Goal: Task Accomplishment & Management: Complete application form

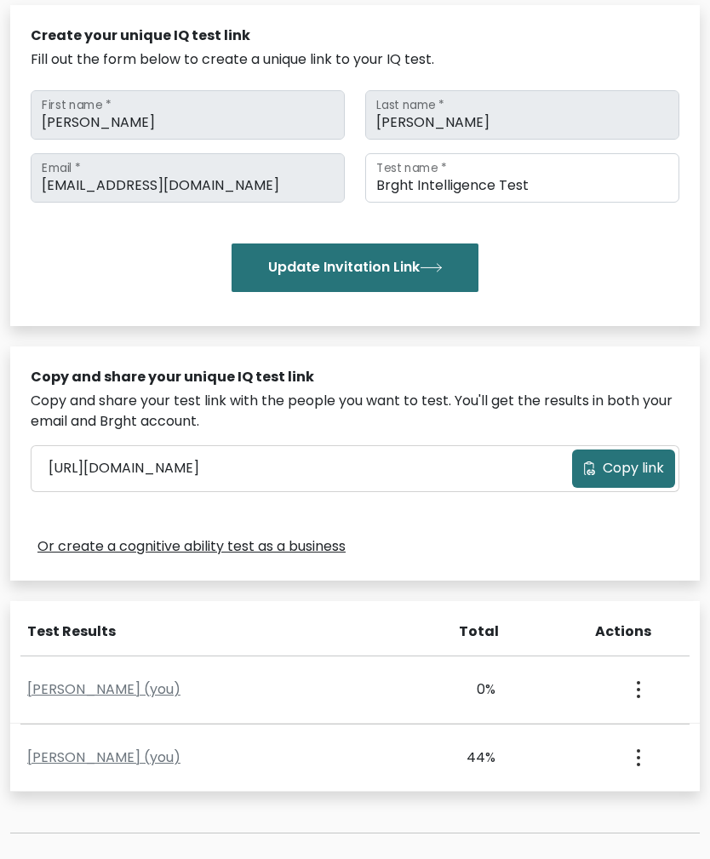
scroll to position [191, 0]
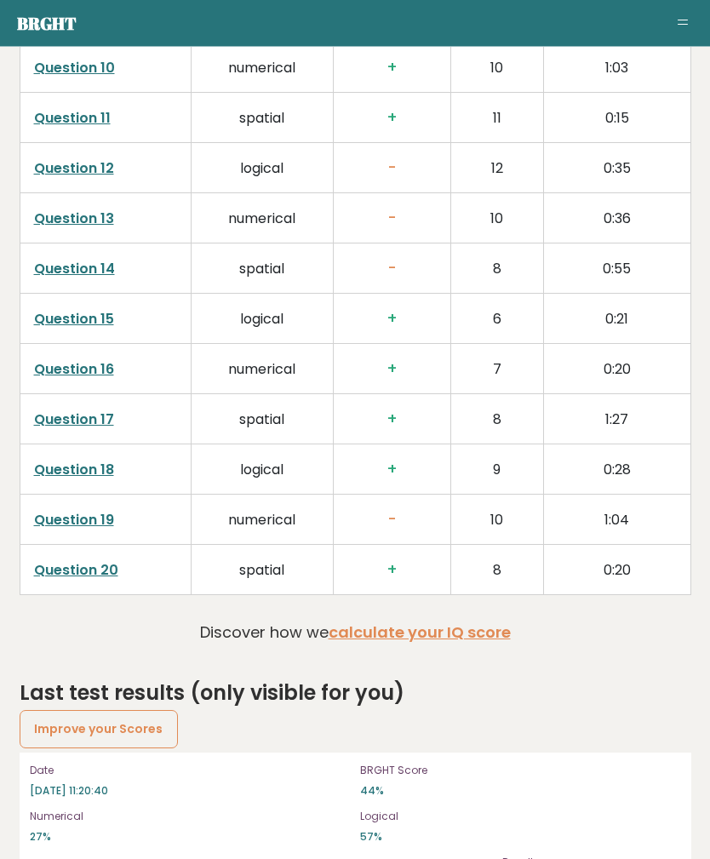
scroll to position [3284, 0]
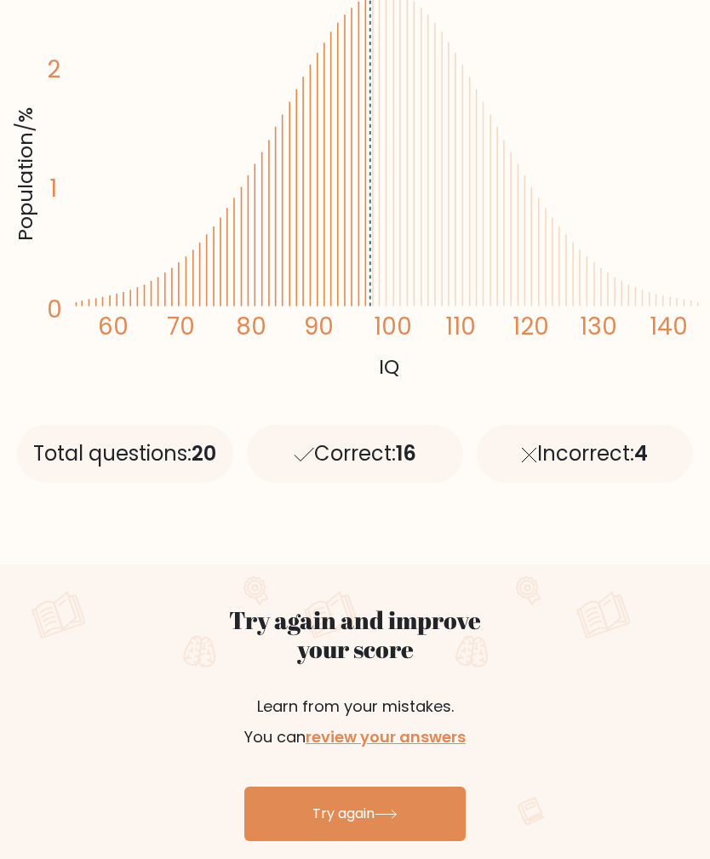
scroll to position [370, 0]
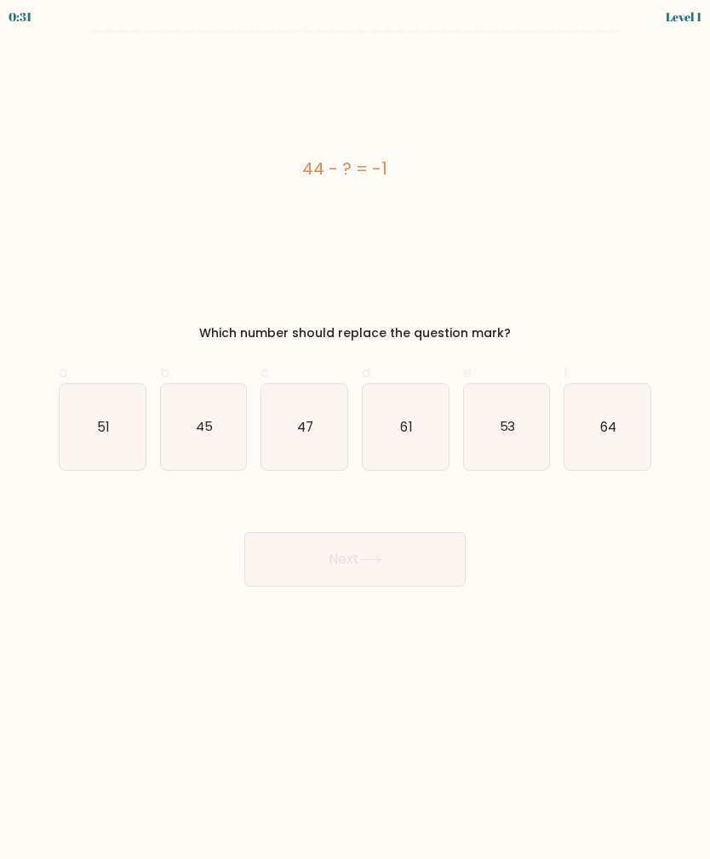
click at [244, 427] on icon "45" at bounding box center [204, 427] width 86 height 86
click at [355, 430] on input "b. 45" at bounding box center [355, 435] width 1 height 11
radio input "true"
click at [421, 579] on button "Next" at bounding box center [354, 559] width 221 height 54
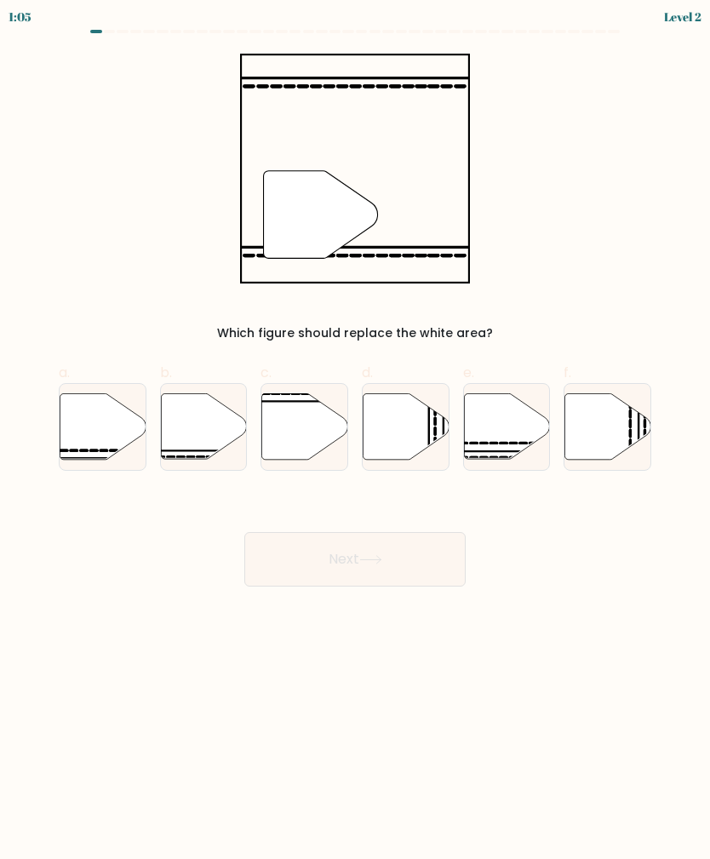
click at [203, 417] on icon at bounding box center [204, 426] width 86 height 66
click at [355, 430] on input "b." at bounding box center [355, 435] width 1 height 11
radio input "true"
click at [440, 561] on button "Next" at bounding box center [354, 559] width 221 height 54
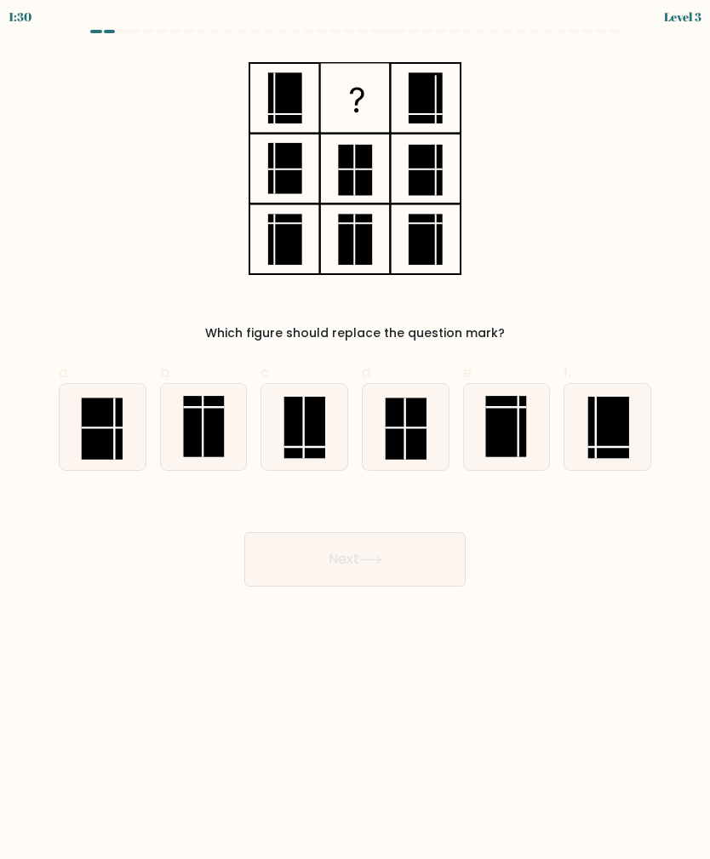
click at [300, 438] on rect at bounding box center [304, 427] width 41 height 61
click at [355, 438] on input "c." at bounding box center [355, 435] width 1 height 11
radio input "true"
click at [444, 562] on button "Next" at bounding box center [354, 559] width 221 height 54
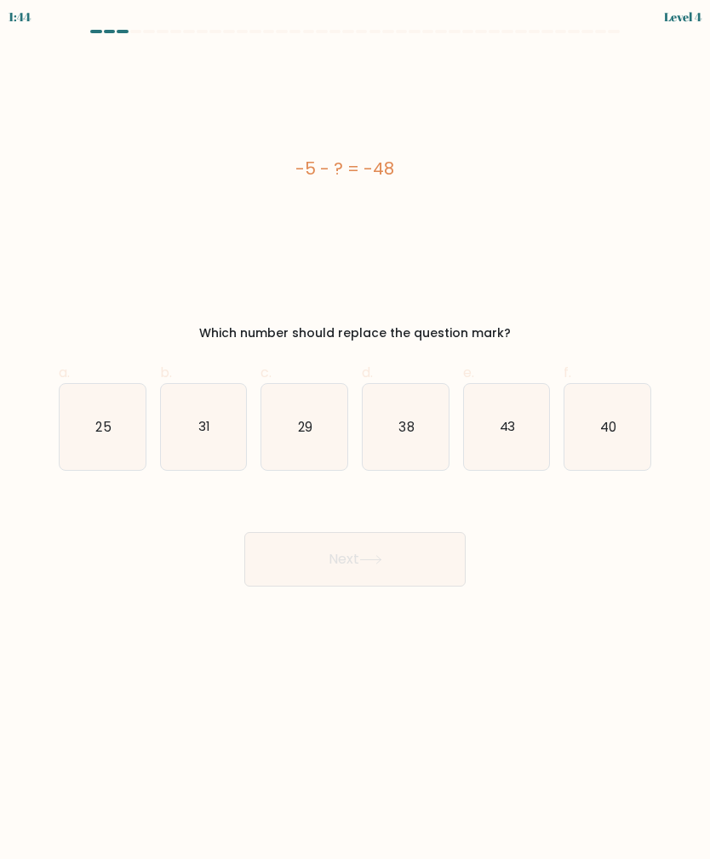
click at [514, 417] on icon "43" at bounding box center [507, 427] width 86 height 86
click at [356, 430] on input "e. 43" at bounding box center [355, 435] width 1 height 11
radio input "true"
click at [430, 560] on button "Next" at bounding box center [354, 559] width 221 height 54
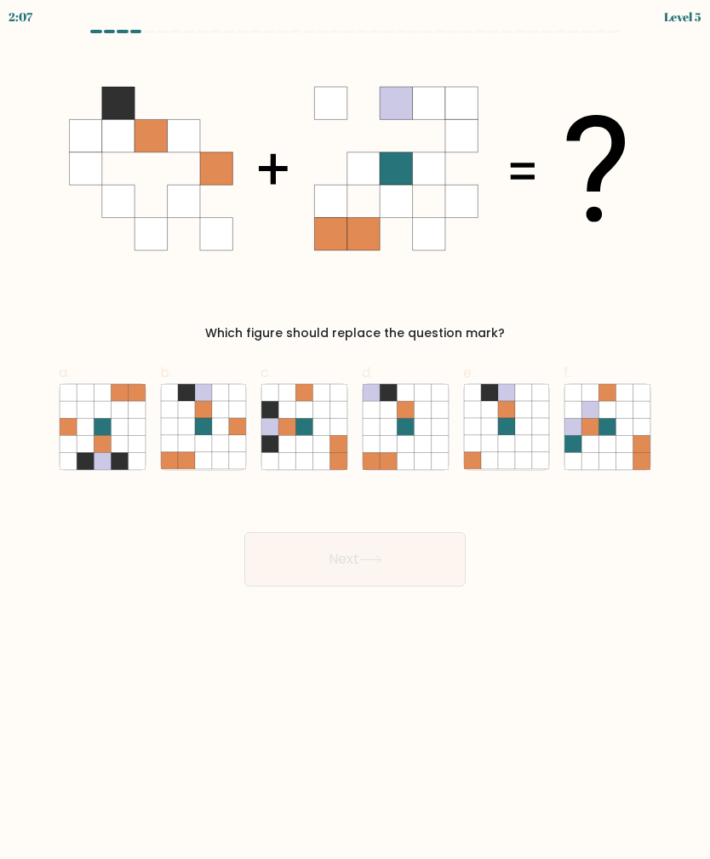
click at [199, 432] on icon at bounding box center [203, 426] width 17 height 17
click at [355, 432] on input "b." at bounding box center [355, 435] width 1 height 11
radio input "true"
click at [432, 568] on button "Next" at bounding box center [354, 559] width 221 height 54
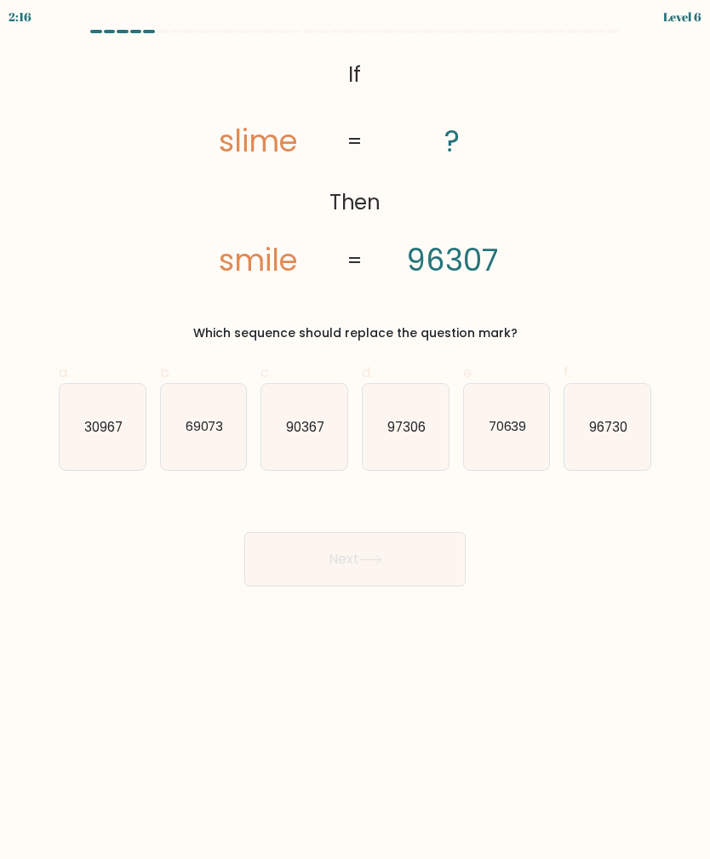
click at [300, 429] on text "90367" at bounding box center [305, 426] width 38 height 18
click at [355, 430] on input "c. 90367" at bounding box center [355, 435] width 1 height 11
radio input "true"
click at [441, 563] on button "Next" at bounding box center [354, 559] width 221 height 54
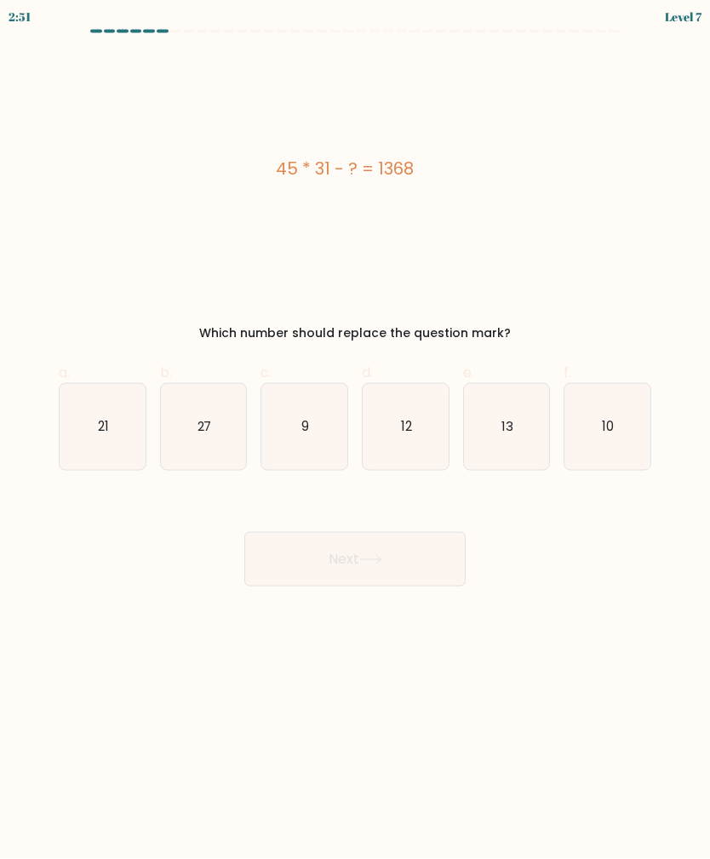
scroll to position [13, 0]
click at [194, 429] on icon "27" at bounding box center [204, 427] width 86 height 86
click at [355, 430] on input "b. 27" at bounding box center [355, 435] width 1 height 11
radio input "true"
click at [408, 557] on button "Next" at bounding box center [354, 559] width 221 height 54
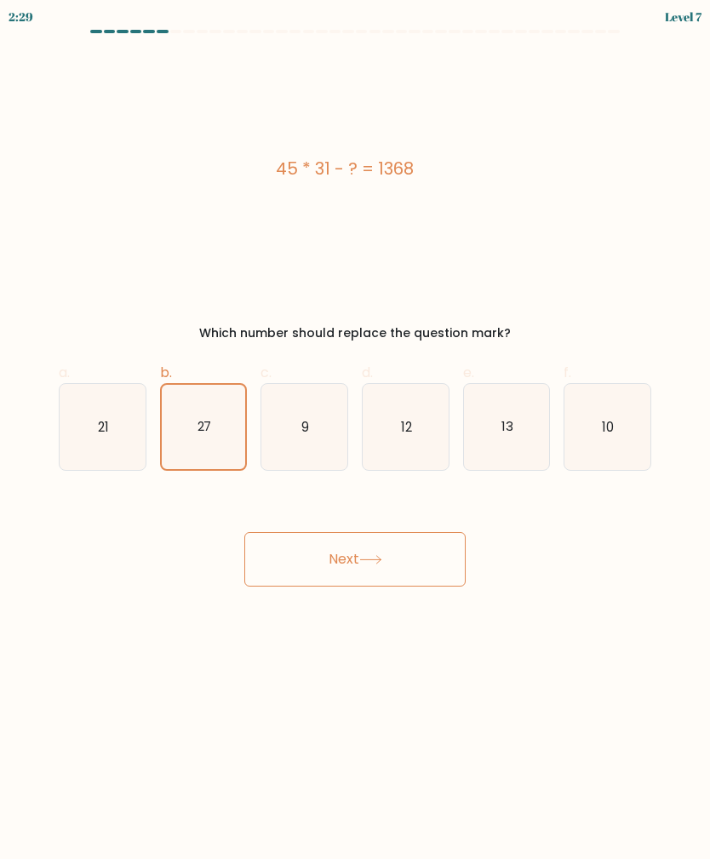
click at [435, 554] on button "Next" at bounding box center [354, 559] width 221 height 54
click at [400, 547] on button "Next" at bounding box center [354, 559] width 221 height 54
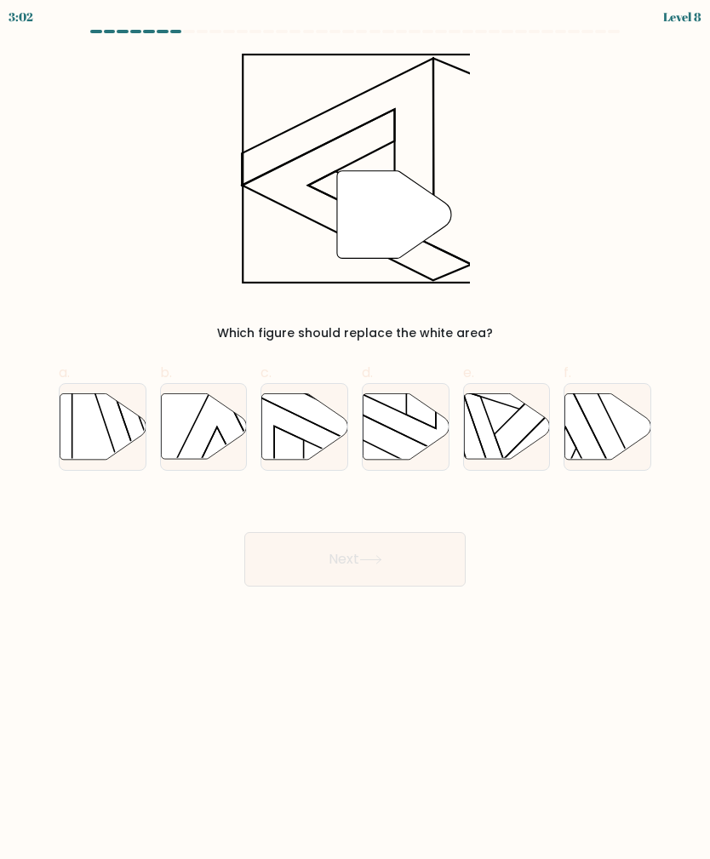
click at [445, 411] on icon at bounding box center [406, 426] width 86 height 66
click at [356, 430] on input "d." at bounding box center [355, 435] width 1 height 11
radio input "true"
click at [450, 547] on button "Next" at bounding box center [354, 559] width 221 height 54
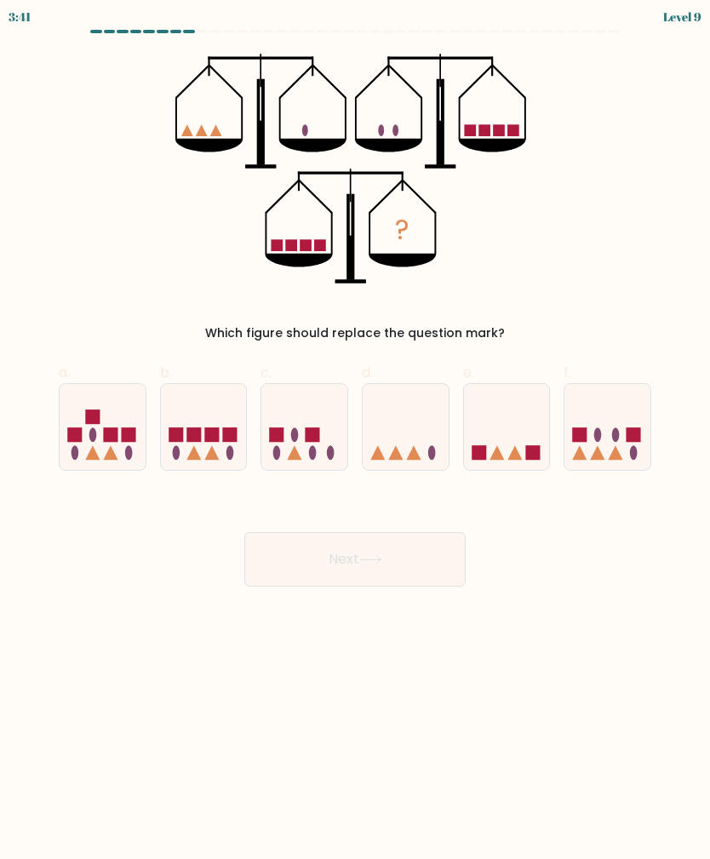
scroll to position [0, 0]
click at [412, 424] on icon at bounding box center [406, 427] width 86 height 71
click at [356, 430] on input "d." at bounding box center [355, 435] width 1 height 11
radio input "true"
click at [446, 559] on button "Next" at bounding box center [354, 559] width 221 height 54
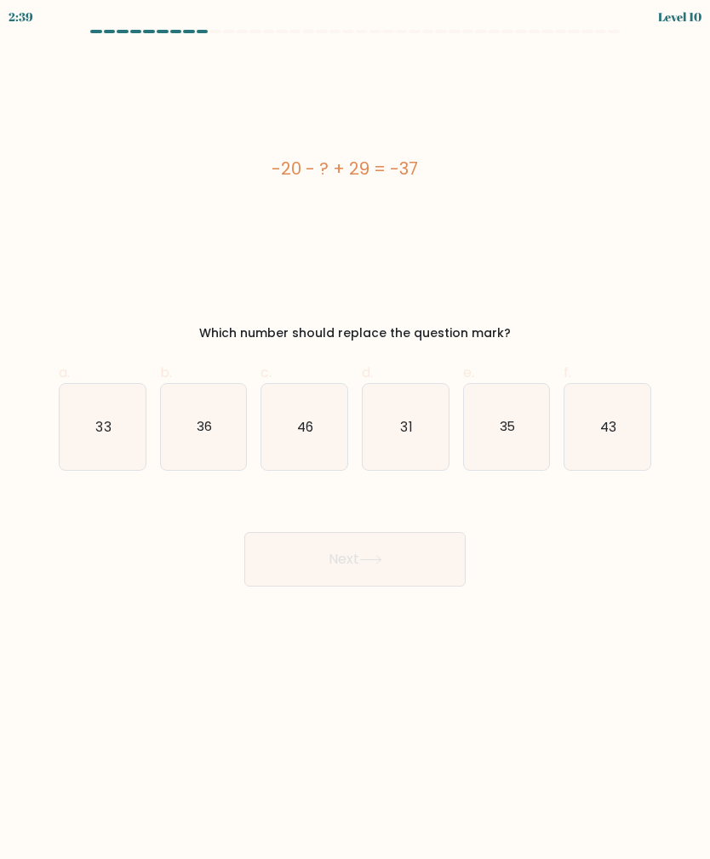
click at [334, 423] on icon "46" at bounding box center [304, 427] width 86 height 86
click at [355, 430] on input "c. 46" at bounding box center [355, 435] width 1 height 11
radio input "true"
click at [422, 580] on button "Next" at bounding box center [354, 559] width 221 height 54
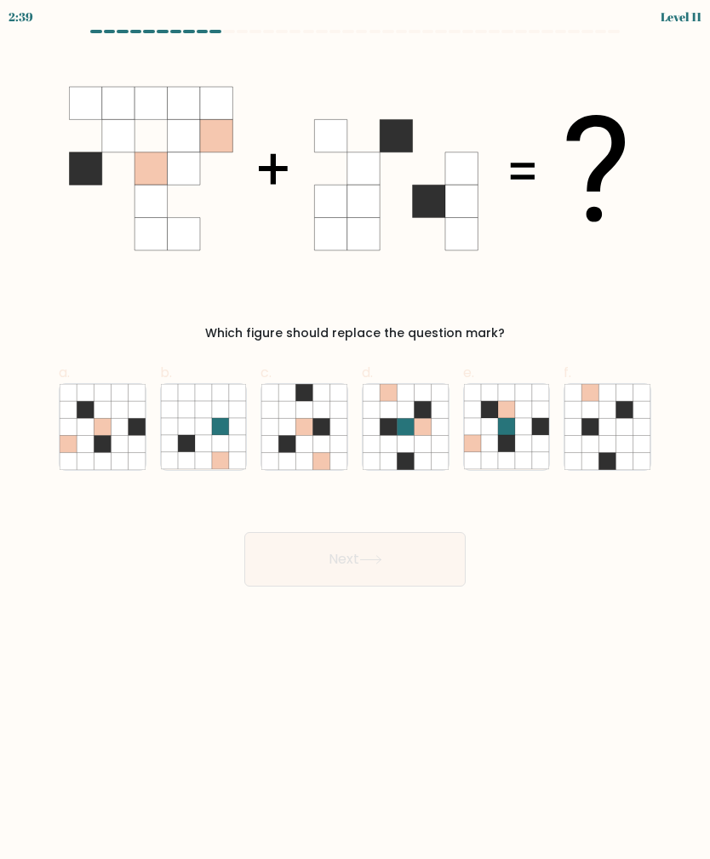
click at [513, 450] on icon at bounding box center [506, 443] width 17 height 17
click at [356, 441] on input "e." at bounding box center [355, 435] width 1 height 11
radio input "true"
click at [83, 178] on icon at bounding box center [85, 168] width 32 height 32
click at [75, 175] on icon at bounding box center [85, 168] width 32 height 32
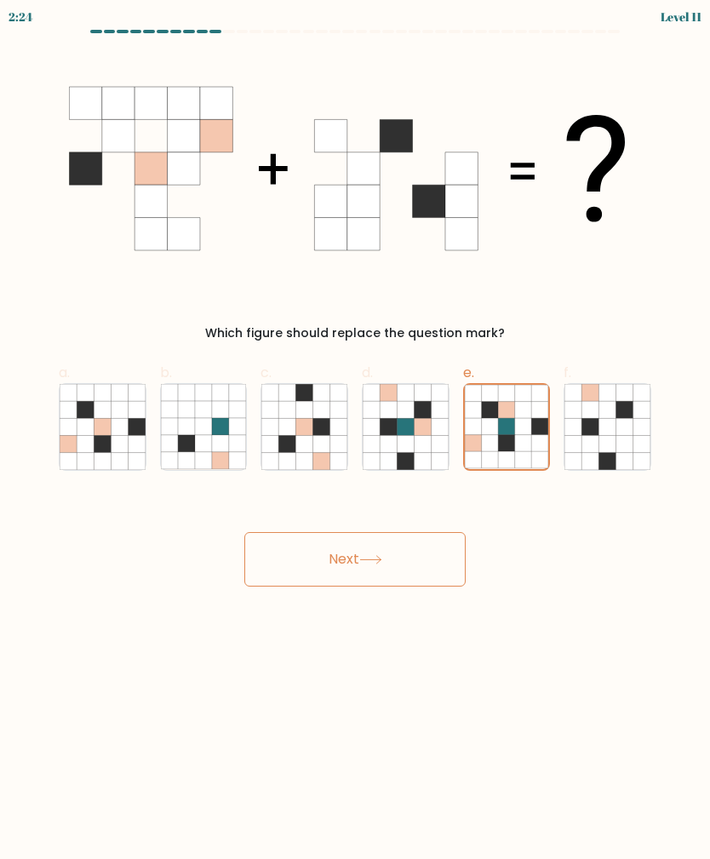
click at [409, 149] on icon at bounding box center [396, 135] width 32 height 32
click at [77, 184] on icon at bounding box center [85, 168] width 32 height 32
click at [66, 442] on icon at bounding box center [68, 443] width 17 height 17
click at [355, 441] on input "a." at bounding box center [355, 435] width 1 height 11
radio input "true"
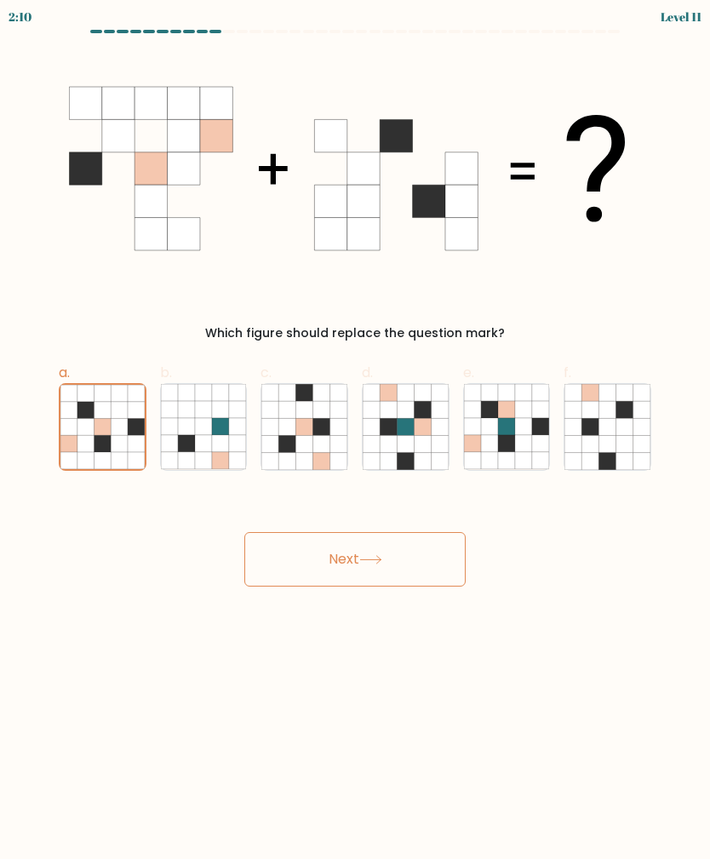
click at [418, 558] on button "Next" at bounding box center [354, 559] width 221 height 54
